Goal: Task Accomplishment & Management: Complete application form

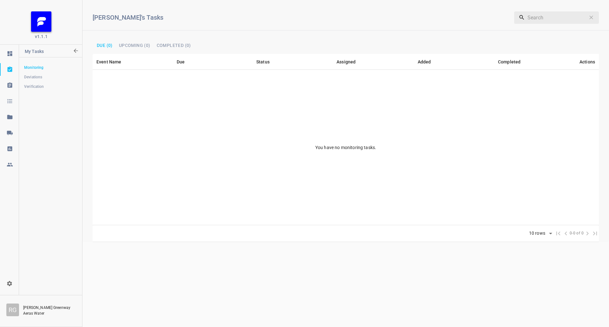
click at [13, 131] on div at bounding box center [9, 133] width 19 height 6
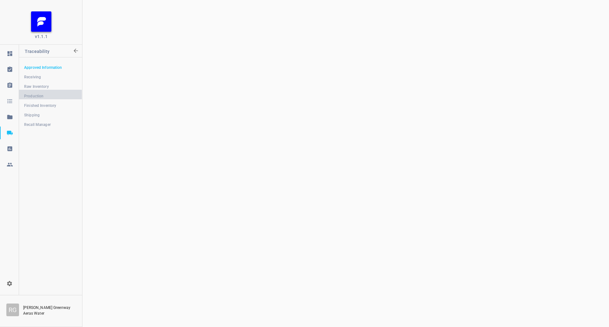
click at [44, 98] on span "Production" at bounding box center [50, 96] width 53 height 6
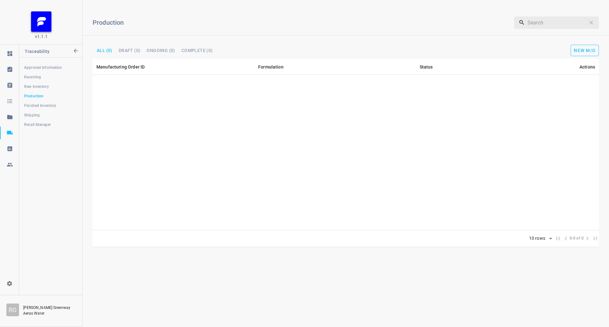
click at [576, 53] on button "New M/O" at bounding box center [584, 50] width 28 height 11
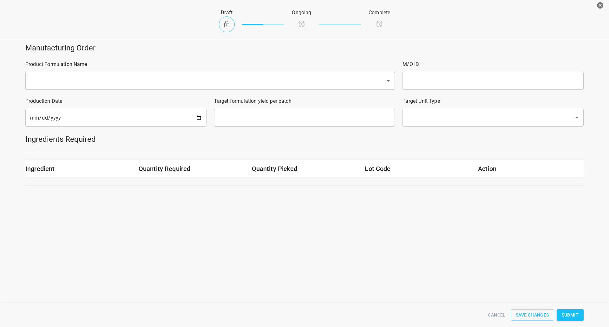
click at [87, 90] on div "Product Formulation Name ​" at bounding box center [210, 75] width 377 height 37
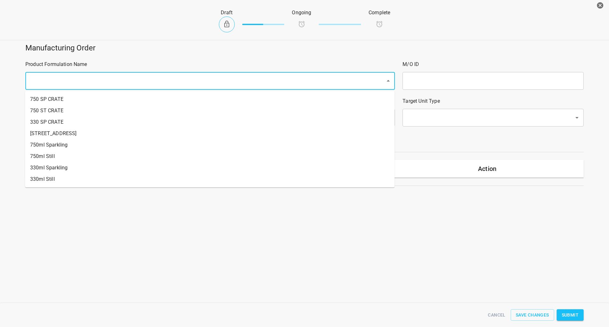
click at [89, 86] on input "text" at bounding box center [201, 81] width 346 height 12
click at [49, 178] on li "330ml Still" at bounding box center [209, 178] width 369 height 11
type input "1"
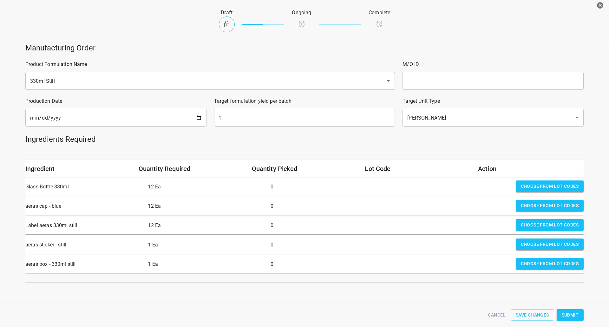
click at [446, 81] on input "text" at bounding box center [492, 81] width 181 height 18
type input "25246"
click at [198, 116] on input "[DATE]" at bounding box center [115, 118] width 181 height 18
type input "[DATE]"
click at [250, 114] on input "1" at bounding box center [304, 118] width 181 height 18
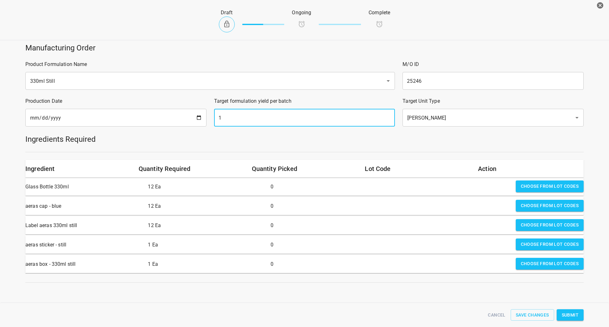
click at [250, 114] on input "1" at bounding box center [304, 118] width 181 height 18
type input "1890"
click at [537, 184] on span "Choose from lot codes" at bounding box center [550, 186] width 58 height 8
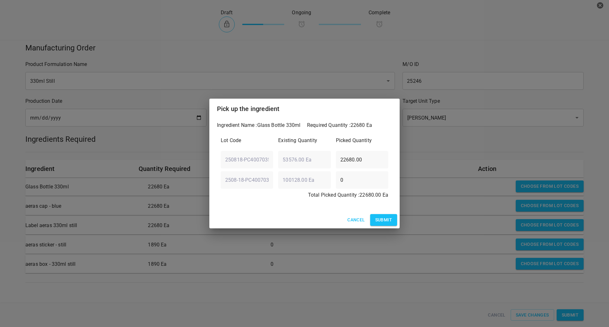
drag, startPoint x: 383, startPoint y: 219, endPoint x: 428, endPoint y: 216, distance: 45.1
click at [383, 219] on button "Submit" at bounding box center [383, 220] width 27 height 12
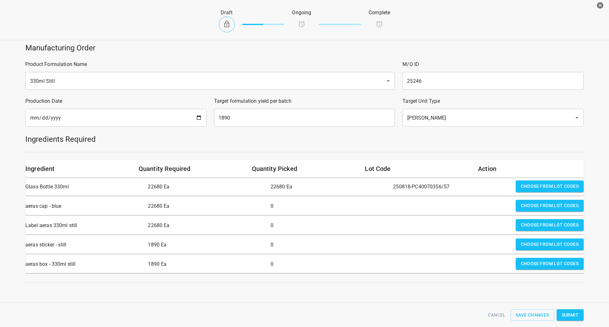
click at [535, 208] on span "Choose from lot codes" at bounding box center [550, 206] width 58 height 8
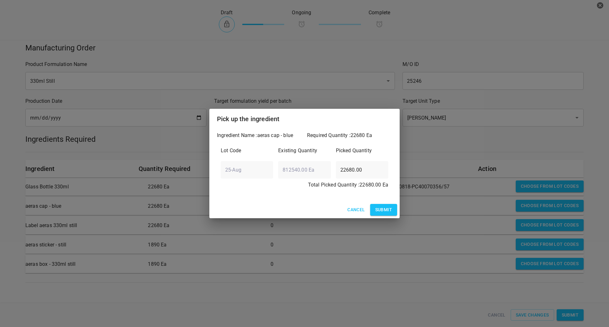
click at [397, 212] on div "Cancel Submit" at bounding box center [304, 209] width 190 height 17
click at [388, 211] on span "Submit" at bounding box center [383, 210] width 17 height 8
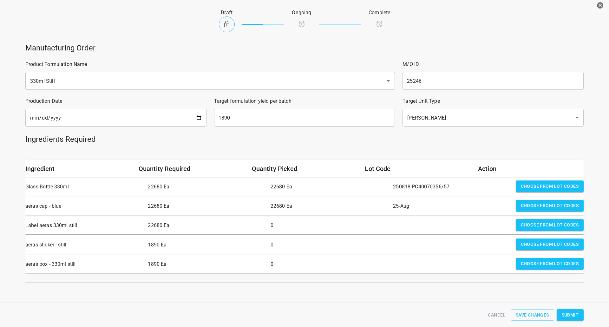
click at [523, 228] on span "Choose from lot codes" at bounding box center [550, 225] width 58 height 8
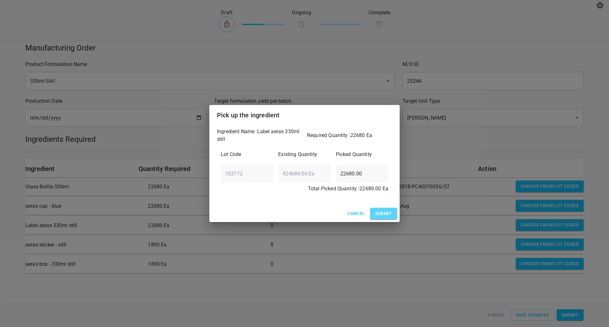
drag, startPoint x: 383, startPoint y: 217, endPoint x: 526, endPoint y: 221, distance: 143.4
click at [384, 217] on span "Submit" at bounding box center [383, 214] width 17 height 8
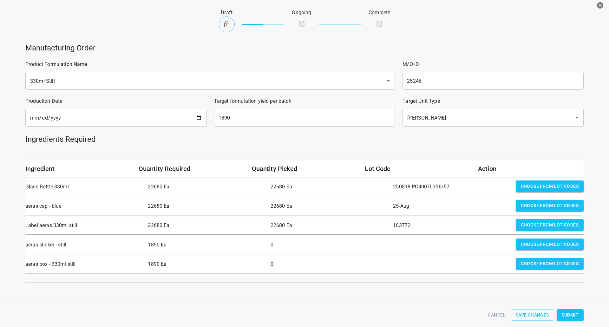
click at [521, 228] on span "Choose from lot codes" at bounding box center [550, 225] width 58 height 8
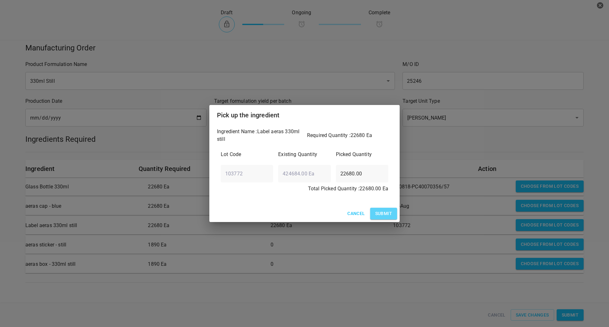
click at [378, 215] on span "Submit" at bounding box center [383, 214] width 17 height 8
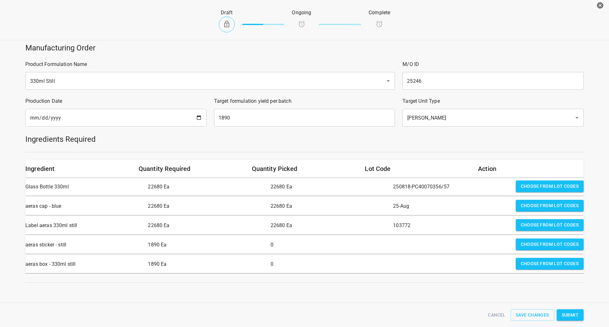
click at [543, 251] on div "Choose from lot codes" at bounding box center [549, 245] width 73 height 18
drag, startPoint x: 536, startPoint y: 243, endPoint x: 442, endPoint y: 244, distance: 93.2
click at [536, 243] on span "Choose from lot codes" at bounding box center [550, 244] width 58 height 8
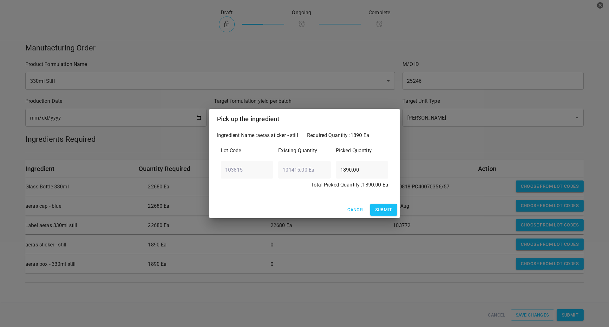
click at [374, 215] on button "Submit" at bounding box center [383, 210] width 27 height 12
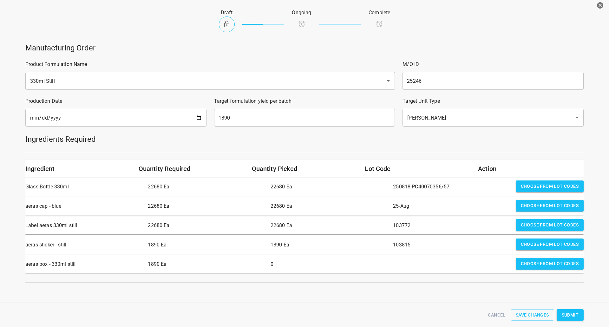
click at [564, 263] on span "Choose from lot codes" at bounding box center [550, 264] width 58 height 8
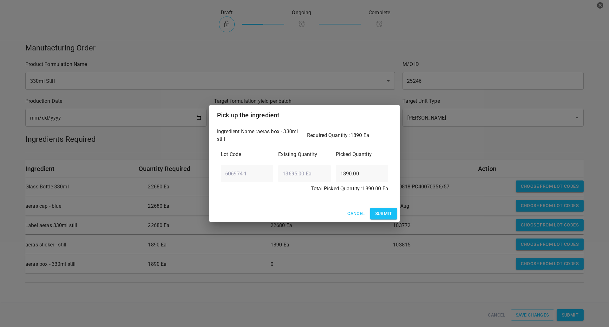
click at [380, 215] on span "Submit" at bounding box center [383, 214] width 17 height 8
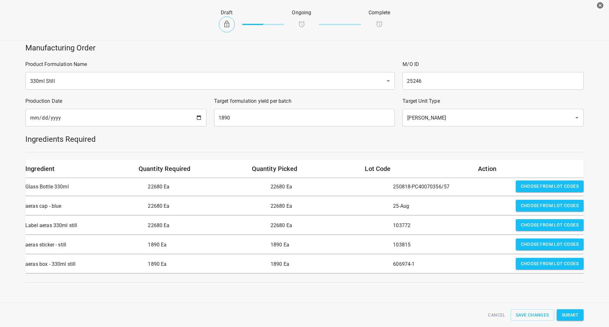
drag, startPoint x: 570, startPoint y: 314, endPoint x: 525, endPoint y: 257, distance: 72.3
click at [570, 314] on span "Submit" at bounding box center [570, 315] width 17 height 8
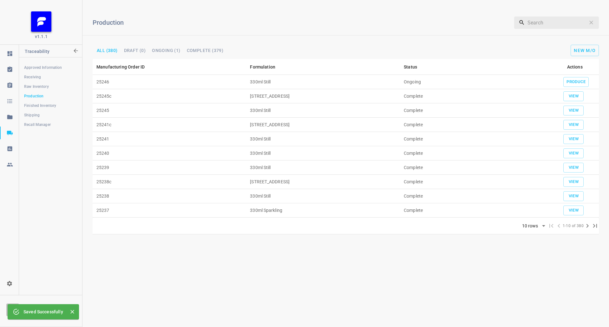
click at [575, 75] on td "Produce" at bounding box center [574, 82] width 48 height 14
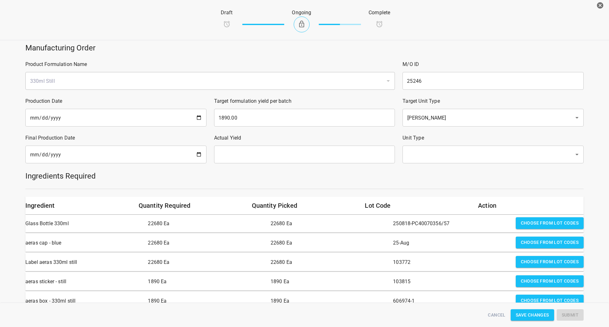
click at [199, 154] on input "date" at bounding box center [115, 155] width 181 height 18
type input "[DATE]"
click at [254, 160] on input "text" at bounding box center [304, 155] width 181 height 18
type input "1890"
drag, startPoint x: 451, startPoint y: 150, endPoint x: 445, endPoint y: 156, distance: 8.3
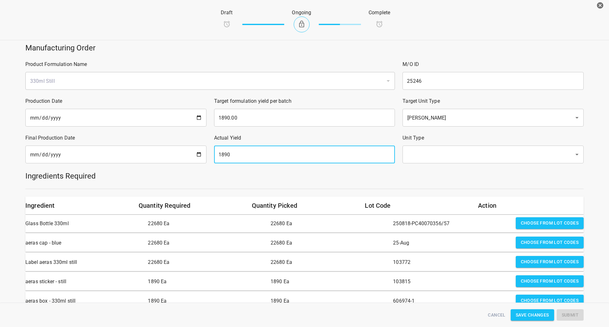
click at [451, 150] on input "text" at bounding box center [484, 154] width 158 height 12
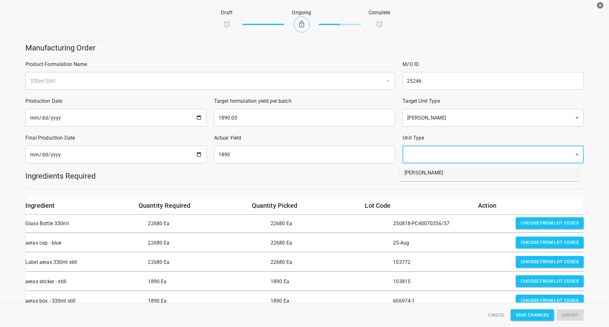
click at [427, 178] on li "[PERSON_NAME]" at bounding box center [488, 172] width 179 height 11
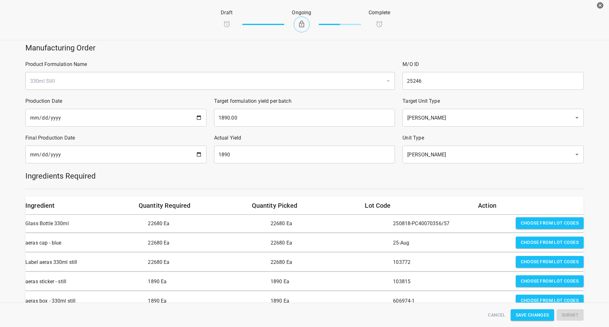
click at [422, 179] on h5 "Ingredients Required" at bounding box center [304, 176] width 558 height 10
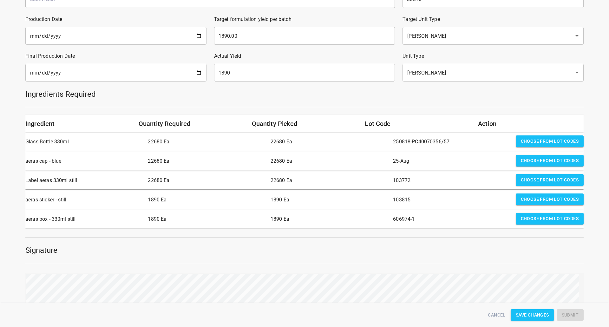
scroll to position [127, 0]
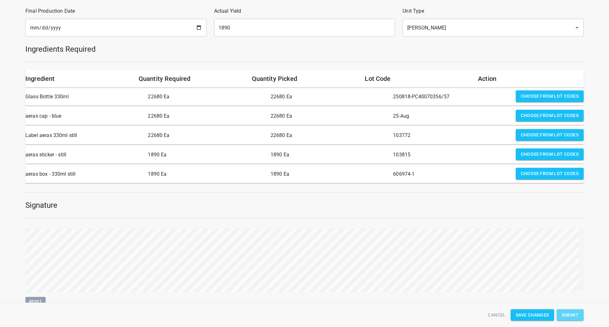
click at [571, 315] on span "Submit" at bounding box center [570, 315] width 17 height 8
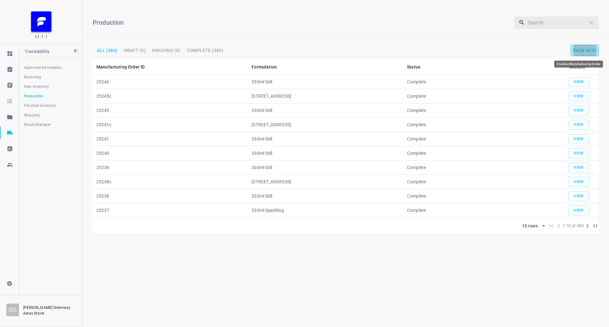
click at [582, 49] on span "New M/O" at bounding box center [585, 50] width 22 height 5
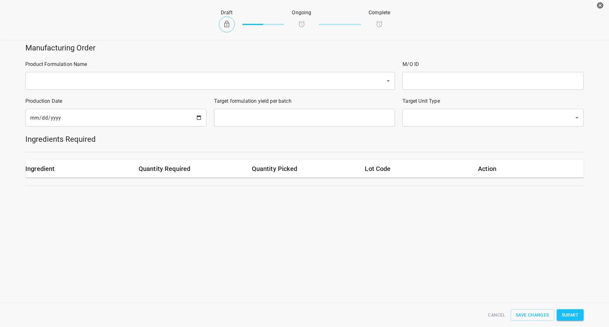
click at [88, 78] on input "text" at bounding box center [201, 81] width 346 height 12
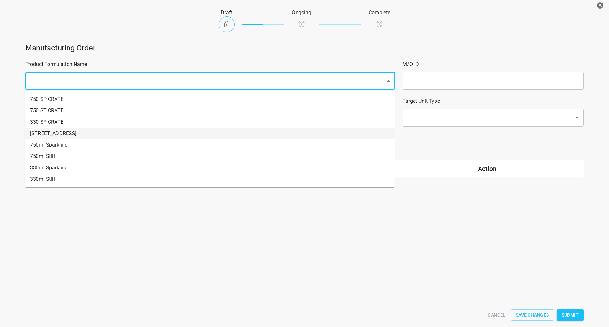
click at [64, 136] on li "[STREET_ADDRESS]" at bounding box center [209, 133] width 369 height 11
type input "1"
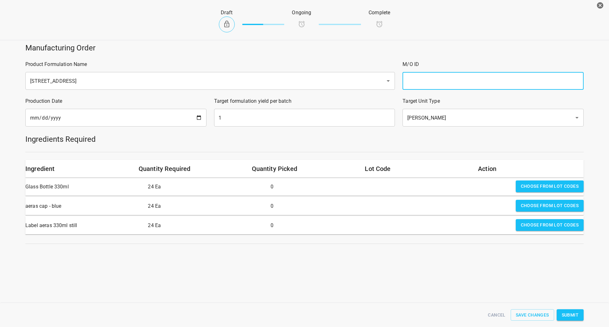
click at [454, 81] on input "text" at bounding box center [492, 81] width 181 height 18
type input "25246c"
click at [267, 120] on input "1" at bounding box center [304, 118] width 181 height 18
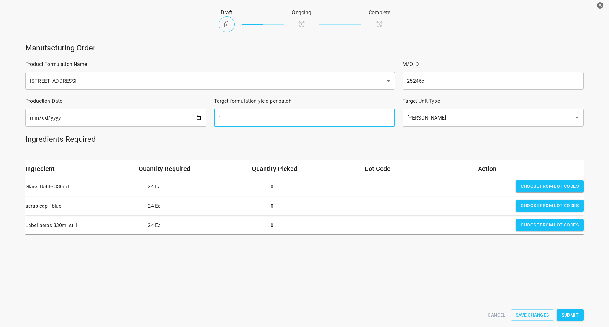
click at [267, 120] on input "1" at bounding box center [304, 118] width 181 height 18
type input "31"
click at [194, 115] on input "[DATE]" at bounding box center [115, 118] width 181 height 18
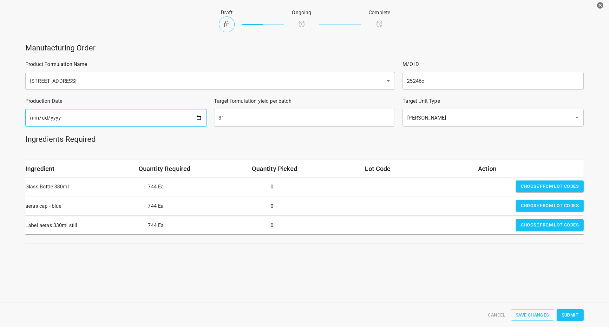
click at [202, 115] on input "[DATE]" at bounding box center [115, 118] width 181 height 18
type input "[DATE]"
drag, startPoint x: 471, startPoint y: 143, endPoint x: 571, endPoint y: 182, distance: 107.6
click at [471, 143] on h5 "Ingredients Required" at bounding box center [304, 139] width 558 height 10
click at [563, 183] on span "Choose from lot codes" at bounding box center [550, 186] width 58 height 8
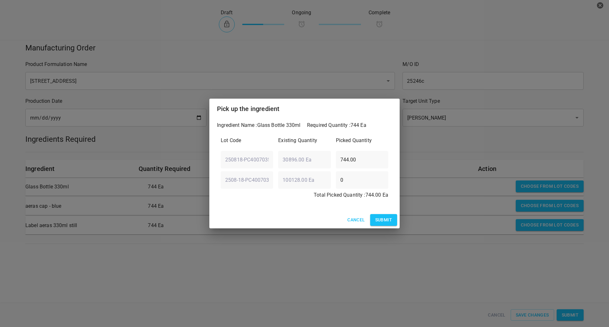
click at [383, 224] on span "Submit" at bounding box center [383, 220] width 17 height 8
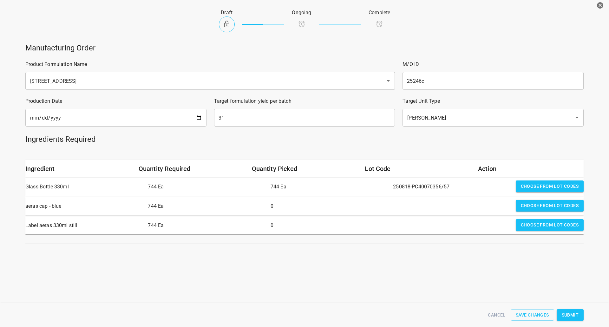
click at [531, 207] on span "Choose from lot codes" at bounding box center [550, 206] width 58 height 8
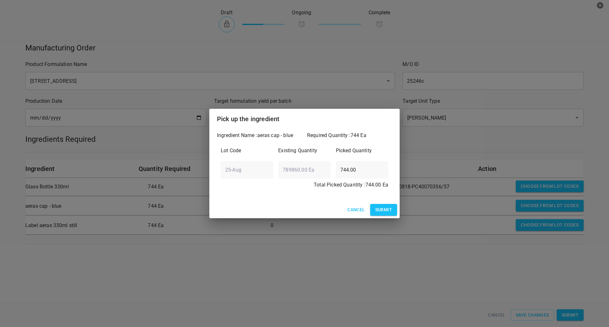
click at [381, 212] on span "Submit" at bounding box center [383, 210] width 17 height 8
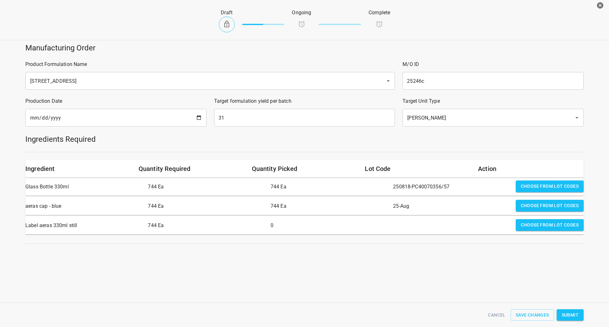
drag, startPoint x: 523, startPoint y: 223, endPoint x: 455, endPoint y: 223, distance: 67.9
click at [523, 223] on span "Choose from lot codes" at bounding box center [550, 225] width 58 height 8
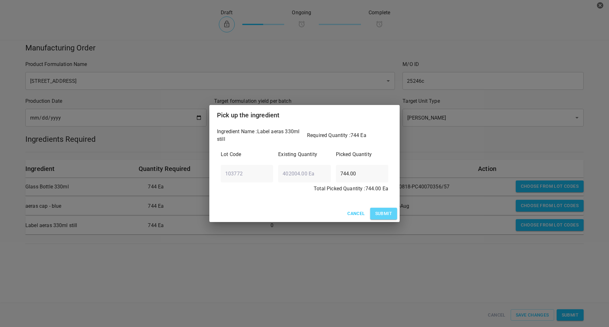
click at [386, 216] on span "Submit" at bounding box center [383, 214] width 17 height 8
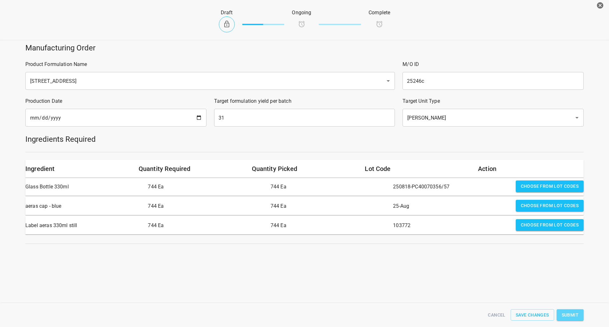
click at [568, 314] on span "Submit" at bounding box center [570, 315] width 17 height 8
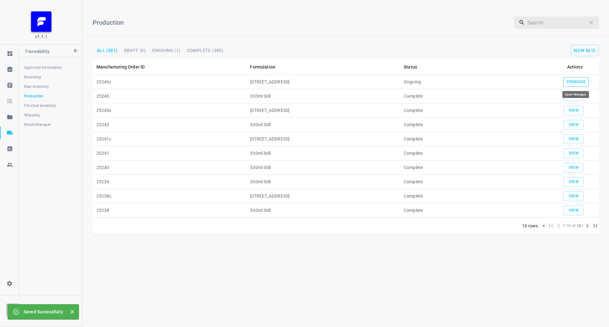
click at [571, 81] on span "Produce" at bounding box center [575, 81] width 19 height 7
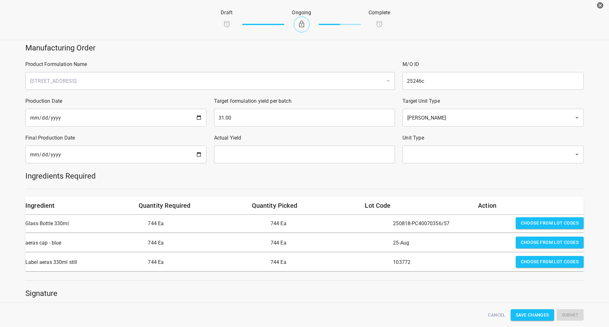
click at [198, 153] on input "date" at bounding box center [115, 155] width 181 height 18
type input "[DATE]"
click at [255, 159] on input "text" at bounding box center [304, 155] width 181 height 18
type input "31"
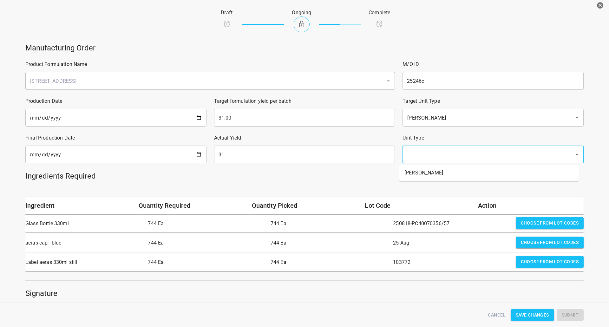
click at [412, 157] on input "text" at bounding box center [484, 154] width 158 height 12
click at [411, 178] on li "[PERSON_NAME]" at bounding box center [488, 172] width 179 height 11
click at [403, 185] on div at bounding box center [305, 189] width 566 height 8
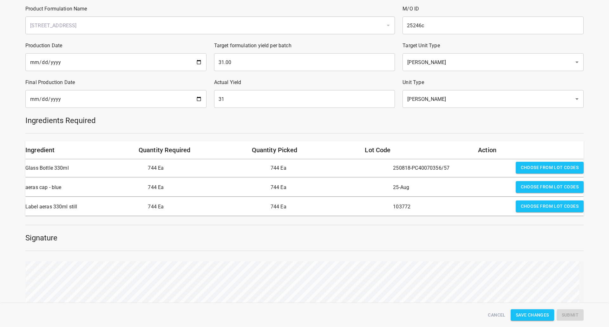
scroll to position [95, 0]
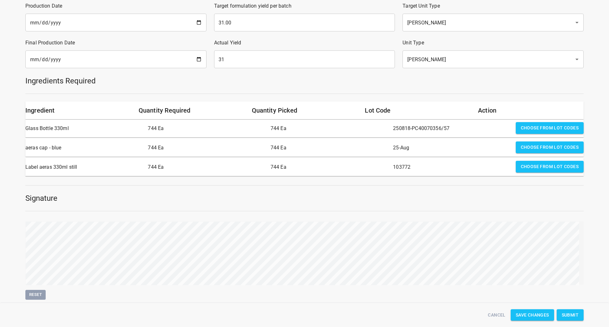
click at [573, 313] on span "Submit" at bounding box center [570, 315] width 17 height 8
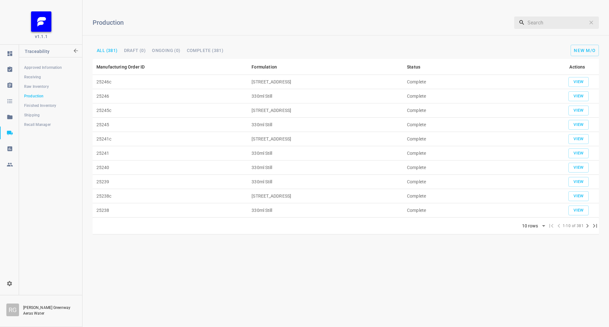
click at [33, 115] on span "Shipping" at bounding box center [50, 115] width 53 height 6
